Goal: Transaction & Acquisition: Purchase product/service

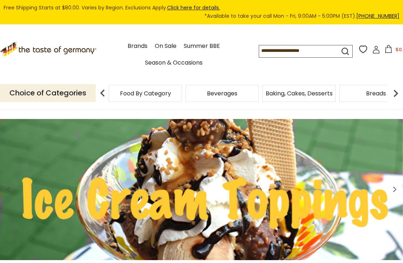
click at [162, 62] on link "Season & Occasions" at bounding box center [174, 63] width 58 height 10
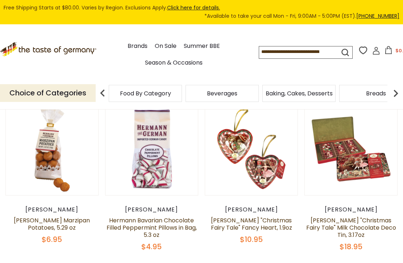
scroll to position [94, 0]
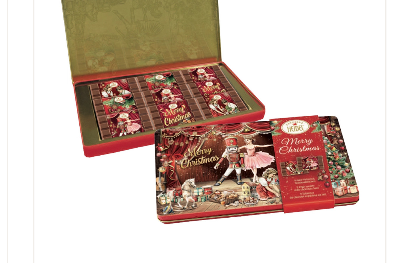
click at [305, 95] on img at bounding box center [351, 141] width 92 height 92
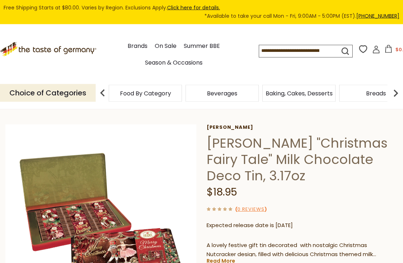
scroll to position [24, 0]
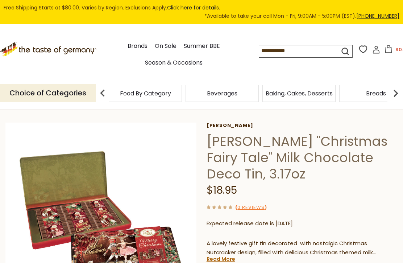
click at [144, 245] on img at bounding box center [100, 218] width 191 height 191
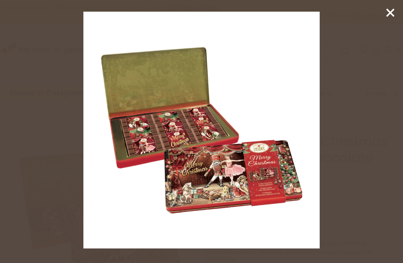
click at [387, 16] on line at bounding box center [390, 12] width 7 height 7
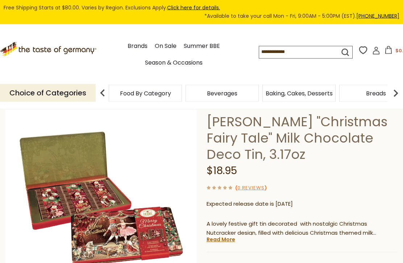
scroll to position [43, 0]
click at [69, 203] on img at bounding box center [100, 198] width 191 height 191
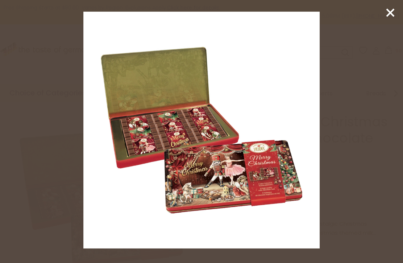
click at [389, 16] on icon at bounding box center [390, 12] width 11 height 11
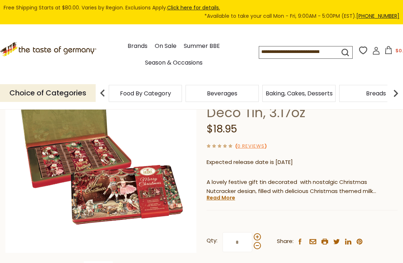
scroll to position [83, 0]
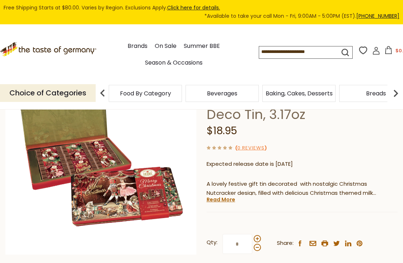
click at [224, 200] on link "Read More" at bounding box center [221, 199] width 29 height 7
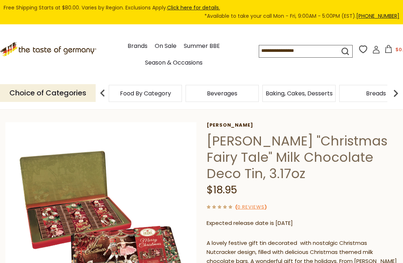
scroll to position [24, 0]
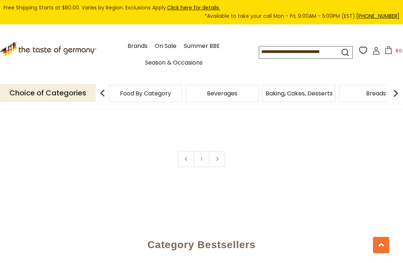
scroll to position [571, 0]
click at [220, 155] on link at bounding box center [217, 155] width 16 height 16
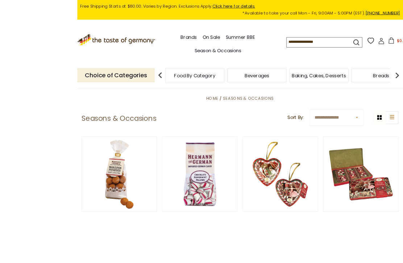
scroll to position [105, 0]
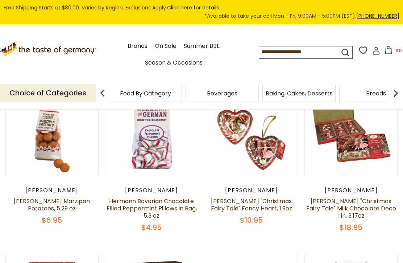
click at [270, 204] on link "[PERSON_NAME] "Christmas Fairy Tale" Fancy Heart, 1.9oz" at bounding box center [251, 205] width 81 height 16
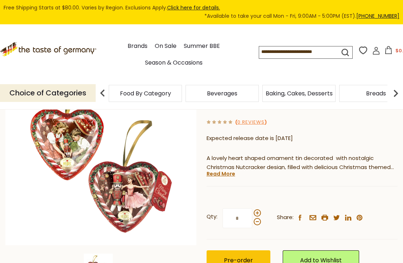
scroll to position [92, 0]
click at [224, 174] on link "Read More" at bounding box center [221, 173] width 29 height 7
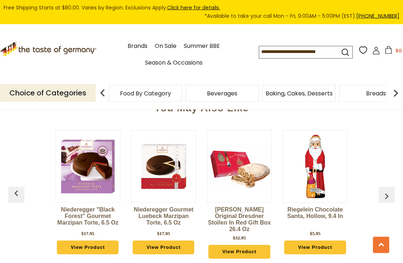
scroll to position [582, 0]
click at [387, 190] on img "button" at bounding box center [387, 196] width 12 height 12
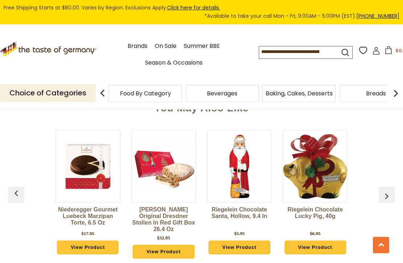
click at [389, 190] on img "button" at bounding box center [387, 196] width 12 height 12
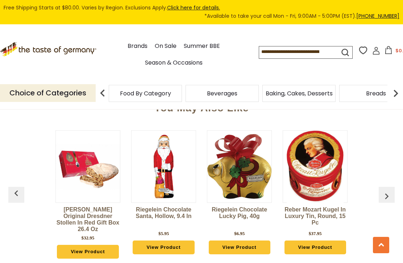
click at [386, 190] on img "button" at bounding box center [387, 196] width 12 height 12
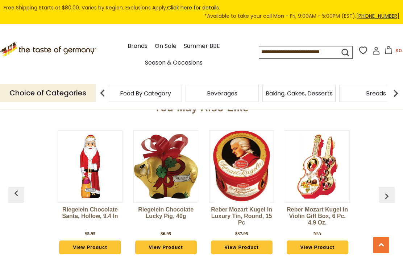
click at [387, 190] on img "button" at bounding box center [387, 196] width 12 height 12
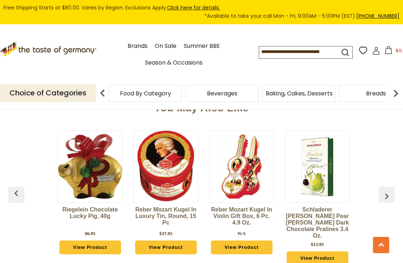
click at [381, 190] on img "button" at bounding box center [387, 196] width 12 height 12
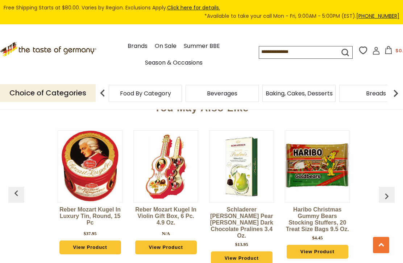
click at [386, 190] on img "button" at bounding box center [387, 196] width 12 height 12
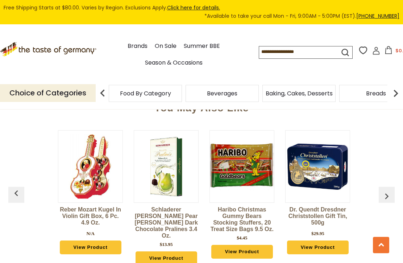
click at [384, 190] on img "button" at bounding box center [387, 196] width 12 height 12
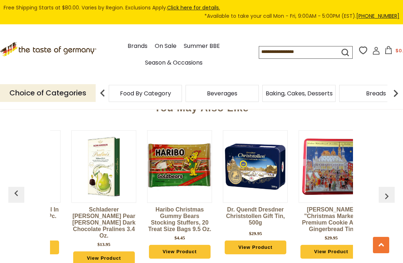
click at [384, 190] on img "button" at bounding box center [387, 196] width 12 height 12
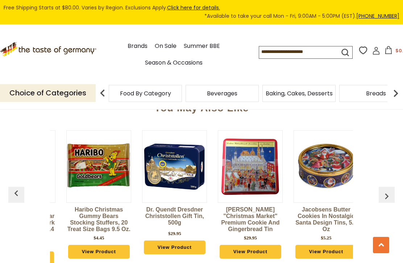
click at [384, 190] on img "button" at bounding box center [387, 196] width 12 height 12
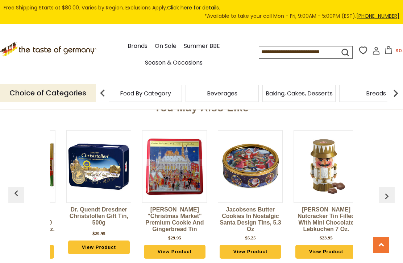
click at [385, 190] on img "button" at bounding box center [387, 196] width 12 height 12
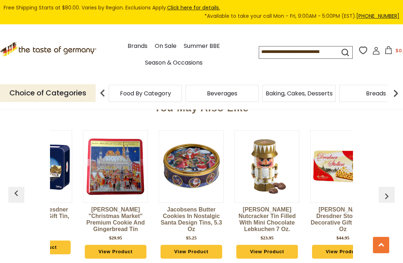
click at [384, 190] on img "button" at bounding box center [387, 196] width 12 height 12
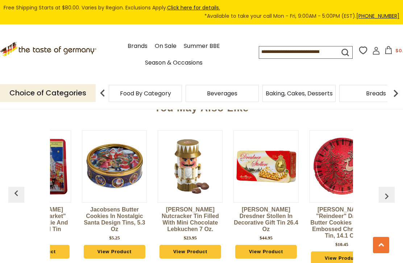
click at [386, 190] on img "button" at bounding box center [387, 196] width 12 height 12
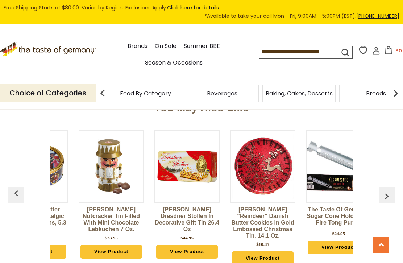
scroll to position [0, 888]
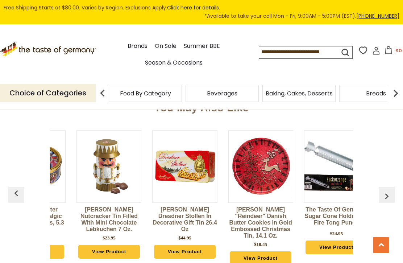
click at [386, 190] on img "button" at bounding box center [387, 196] width 12 height 12
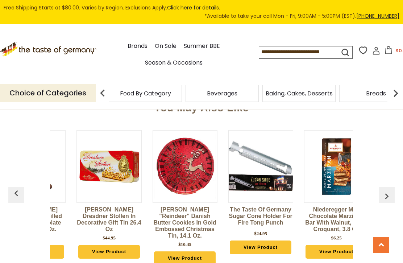
click at [385, 190] on img "button" at bounding box center [387, 196] width 12 height 12
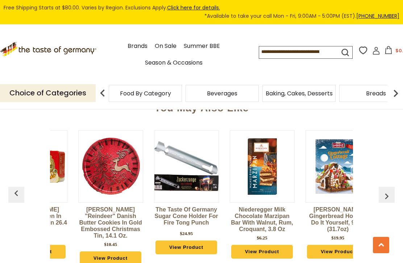
click at [388, 190] on img "button" at bounding box center [387, 196] width 12 height 12
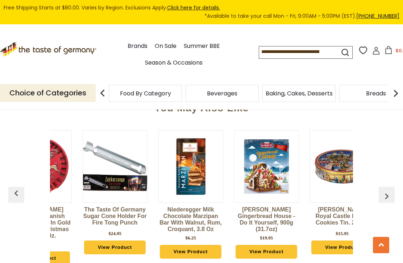
click at [388, 190] on img "button" at bounding box center [387, 196] width 12 height 12
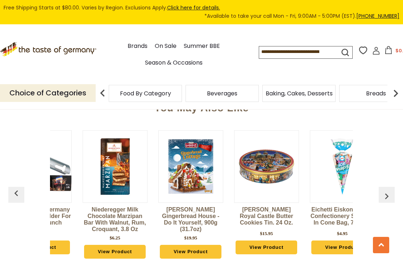
click at [389, 190] on img "button" at bounding box center [387, 196] width 12 height 12
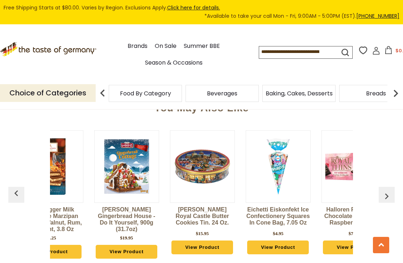
scroll to position [0, 1261]
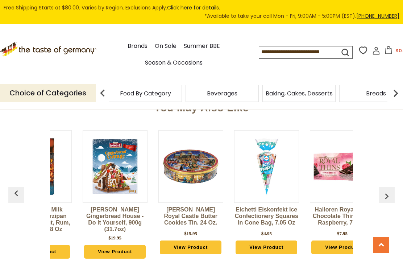
click at [391, 190] on img "button" at bounding box center [387, 196] width 12 height 12
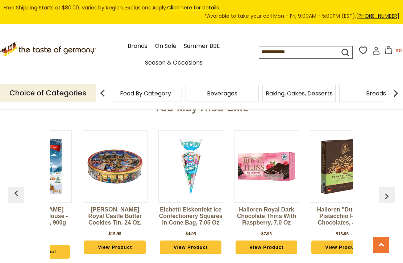
click at [388, 190] on img "button" at bounding box center [387, 196] width 12 height 12
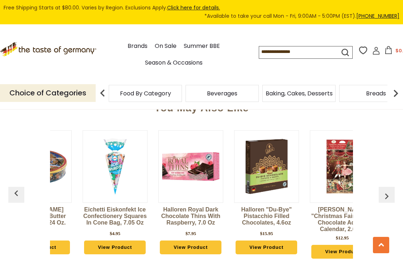
click at [387, 190] on img "button" at bounding box center [387, 196] width 12 height 12
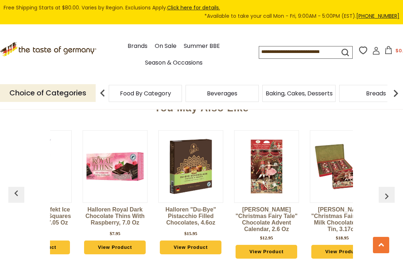
click at [16, 187] on img "button" at bounding box center [17, 193] width 12 height 12
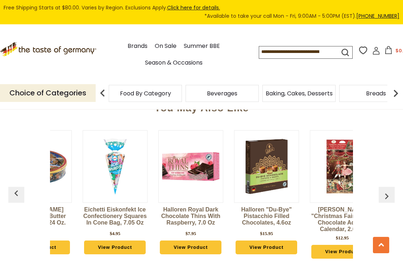
click at [386, 190] on img "button" at bounding box center [387, 196] width 12 height 12
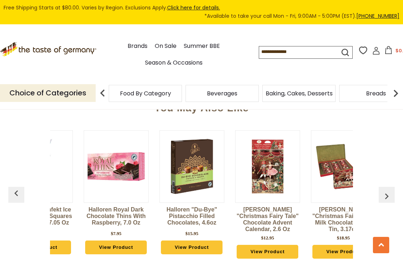
click at [387, 190] on img "button" at bounding box center [387, 196] width 12 height 12
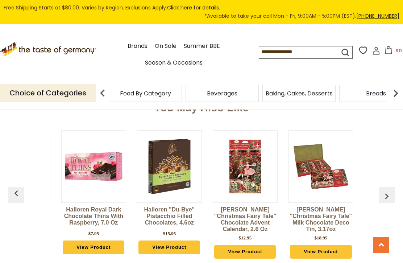
scroll to position [0, 1515]
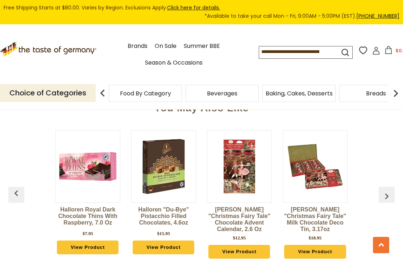
click at [391, 190] on img "button" at bounding box center [387, 196] width 12 height 12
click at [390, 190] on img "button" at bounding box center [387, 196] width 12 height 12
click at [391, 190] on img "button" at bounding box center [387, 196] width 12 height 12
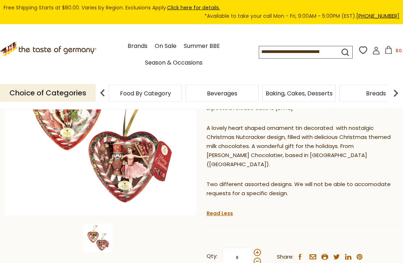
scroll to position [110, 0]
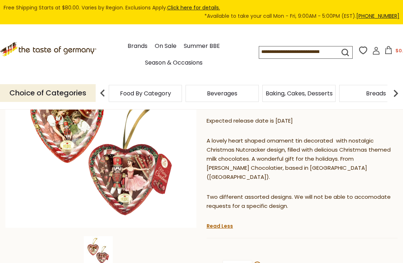
click at [259, 51] on input at bounding box center [293, 51] width 69 height 10
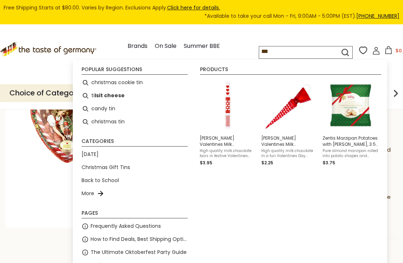
type input "****"
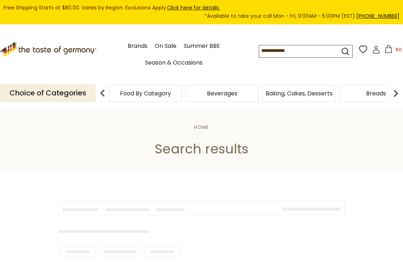
type input "****"
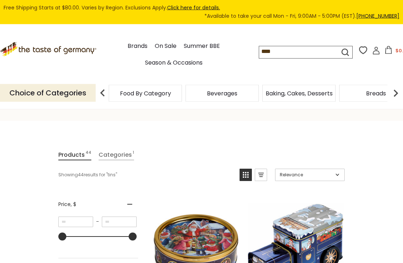
scroll to position [51, 0]
click at [244, 177] on icon "View grid mode" at bounding box center [246, 175] width 12 height 12
click at [242, 179] on icon "View grid mode" at bounding box center [246, 175] width 12 height 12
click at [265, 175] on icon "View list mode" at bounding box center [261, 175] width 12 height 12
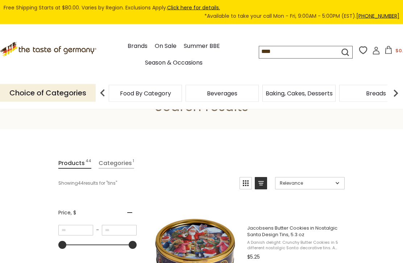
scroll to position [38, 0]
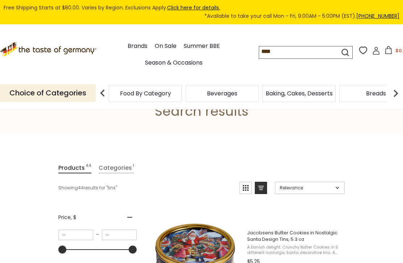
click at [246, 190] on icon "View grid mode" at bounding box center [246, 188] width 6 height 6
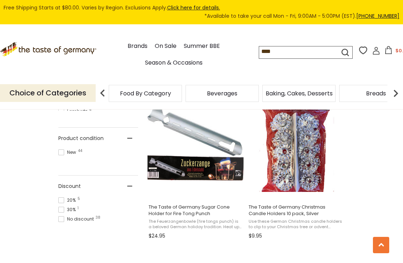
scroll to position [485, 0]
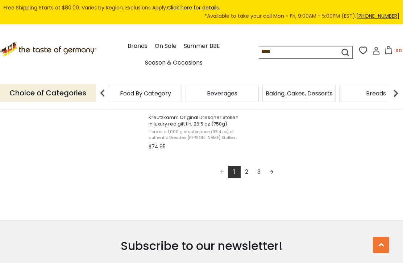
click at [247, 177] on link "2" at bounding box center [247, 172] width 12 height 12
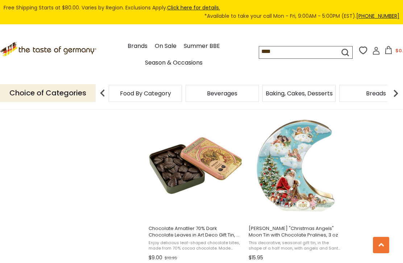
scroll to position [607, 0]
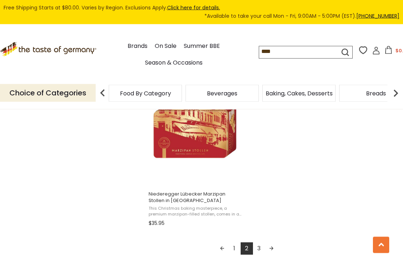
click at [262, 253] on link "3" at bounding box center [259, 248] width 12 height 12
